Goal: Transaction & Acquisition: Purchase product/service

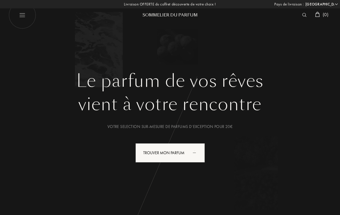
select select "LU"
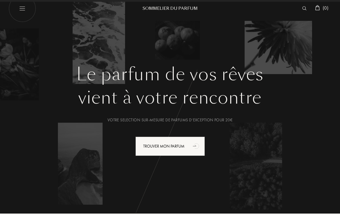
scroll to position [13, 0]
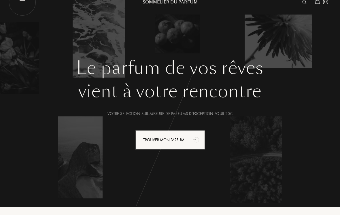
click at [34, 80] on div "vient à votre rencontre" at bounding box center [170, 91] width 314 height 26
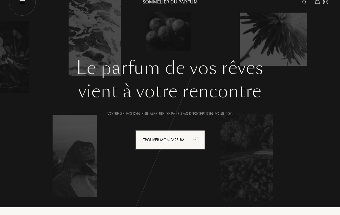
scroll to position [0, 0]
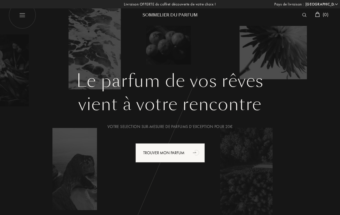
click at [160, 154] on div "Trouver mon parfum" at bounding box center [169, 152] width 69 height 19
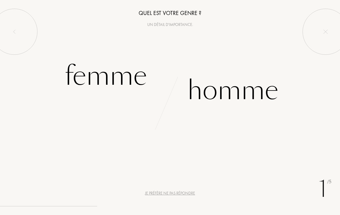
click at [102, 81] on div "Femme" at bounding box center [106, 75] width 82 height 39
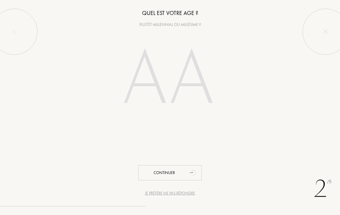
click at [147, 91] on input "number" at bounding box center [170, 80] width 124 height 99
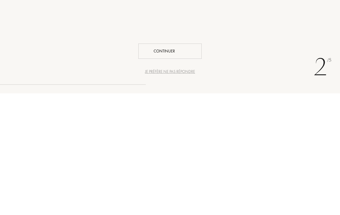
type input "60"
click at [161, 165] on div "Continuer" at bounding box center [169, 172] width 63 height 15
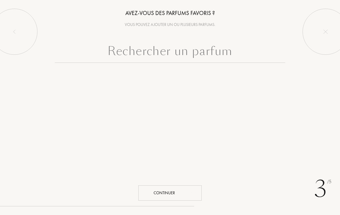
click at [161, 193] on div "Continuer" at bounding box center [169, 192] width 63 height 15
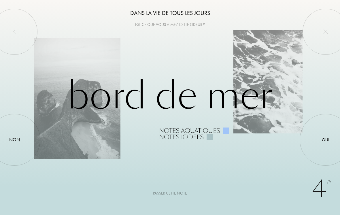
click at [171, 194] on div "Passer cette note" at bounding box center [170, 193] width 34 height 6
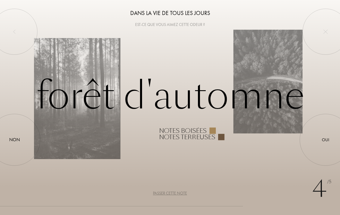
click at [167, 196] on div "Passer cette note" at bounding box center [170, 193] width 34 height 6
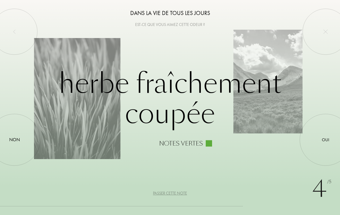
click at [170, 194] on div "Passer cette note" at bounding box center [170, 193] width 34 height 6
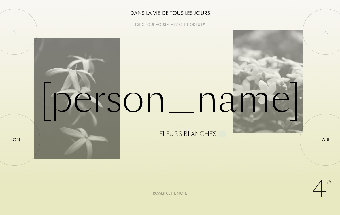
click at [326, 142] on div "Oui" at bounding box center [325, 140] width 7 height 7
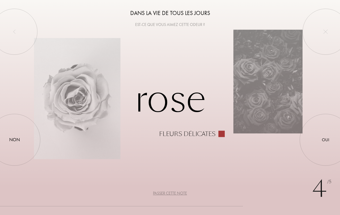
click at [326, 140] on div at bounding box center [326, 140] width 0 height 0
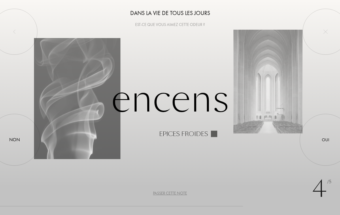
click at [169, 195] on div "Passer cette note" at bounding box center [170, 193] width 34 height 6
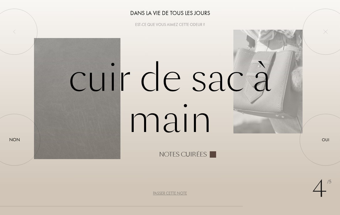
click at [168, 195] on div "Passer cette note" at bounding box center [170, 193] width 34 height 6
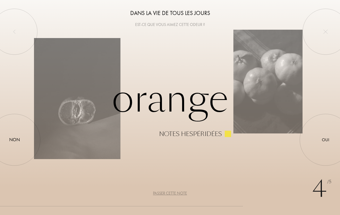
click at [326, 140] on div at bounding box center [326, 140] width 0 height 0
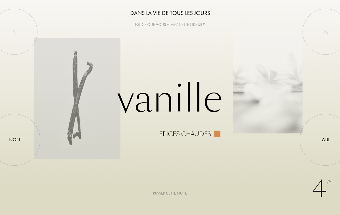
click at [326, 140] on div at bounding box center [326, 140] width 0 height 0
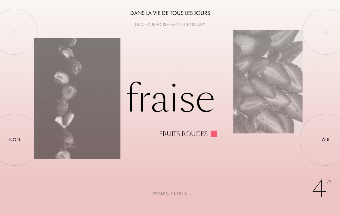
click at [172, 192] on div "Passer cette note" at bounding box center [170, 193] width 34 height 6
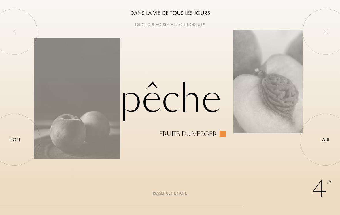
click at [171, 194] on div "Passer cette note" at bounding box center [170, 193] width 34 height 6
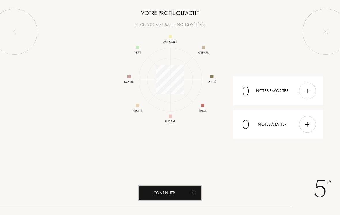
scroll to position [75, 75]
click at [160, 192] on div "Continuer" at bounding box center [169, 192] width 63 height 15
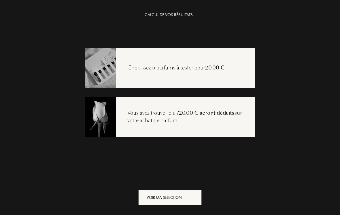
click at [165, 199] on div "Voir ma sélection" at bounding box center [169, 197] width 63 height 15
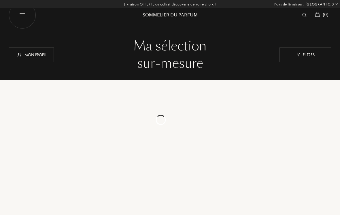
select select "LU"
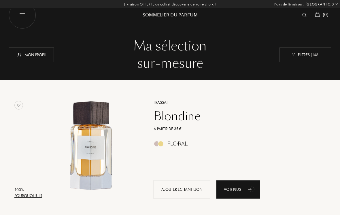
click at [304, 14] on img at bounding box center [304, 15] width 4 height 4
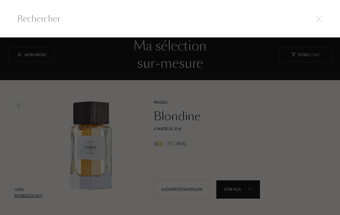
click at [302, 55] on div at bounding box center [170, 126] width 340 height 178
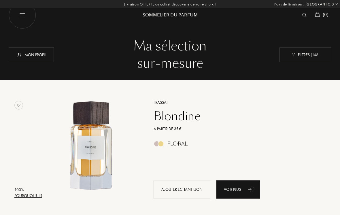
click at [23, 17] on img at bounding box center [22, 14] width 27 height 27
select select "LU"
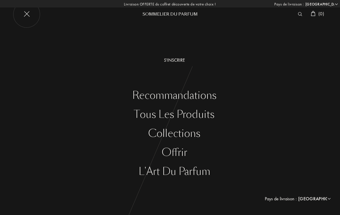
click at [141, 116] on div "Tous les produits" at bounding box center [174, 115] width 331 height 12
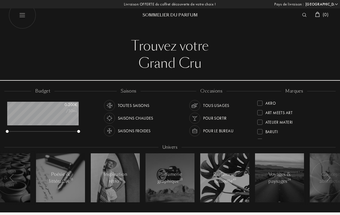
select select "LU"
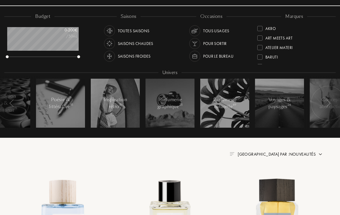
scroll to position [75, 0]
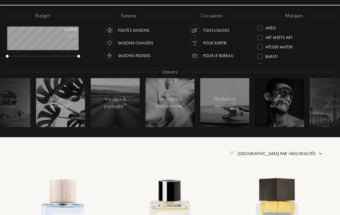
click at [298, 14] on div "marques" at bounding box center [294, 16] width 26 height 7
click at [294, 16] on div "marques" at bounding box center [294, 16] width 26 height 7
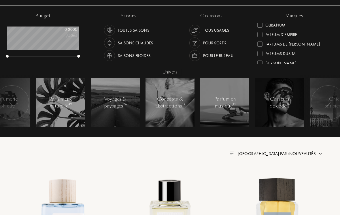
click at [272, 53] on div "Parfums Dusita" at bounding box center [280, 53] width 31 height 8
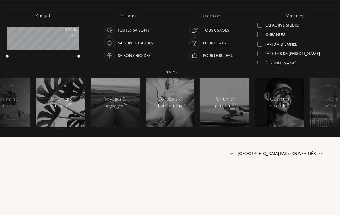
scroll to position [0, 0]
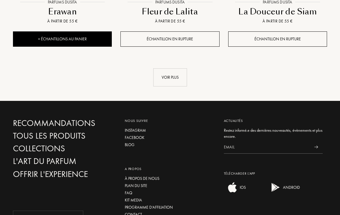
scroll to position [855, 0]
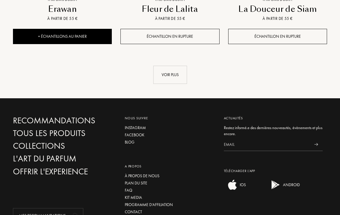
click at [168, 74] on div "Voir plus" at bounding box center [170, 75] width 34 height 18
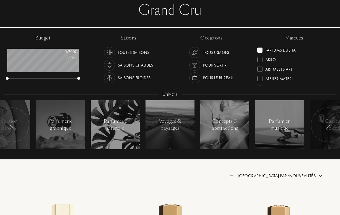
scroll to position [45, 0]
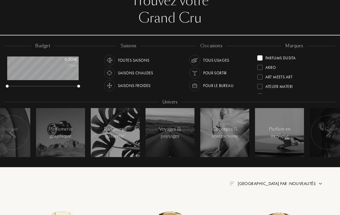
click at [261, 66] on div at bounding box center [259, 67] width 5 height 5
click at [258, 56] on div at bounding box center [259, 57] width 5 height 5
click at [260, 55] on div at bounding box center [259, 57] width 5 height 5
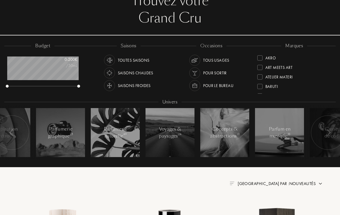
click at [259, 57] on div at bounding box center [259, 57] width 5 height 5
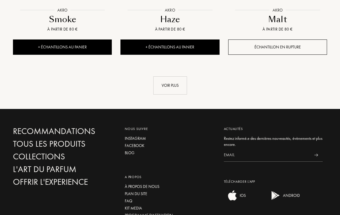
scroll to position [835, 0]
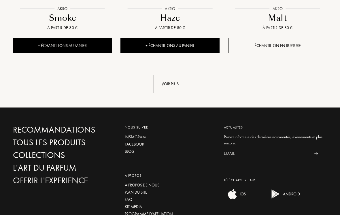
click at [167, 87] on div "Voir plus" at bounding box center [170, 84] width 34 height 18
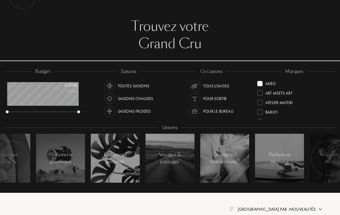
scroll to position [0, 0]
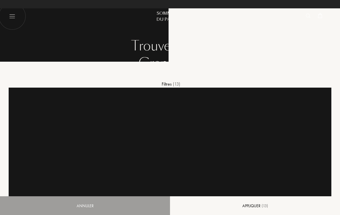
select select "LU"
